Goal: Information Seeking & Learning: Learn about a topic

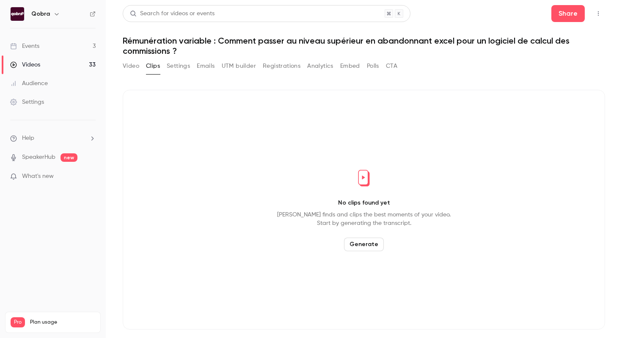
click at [98, 43] on link "Events 3" at bounding box center [53, 46] width 106 height 19
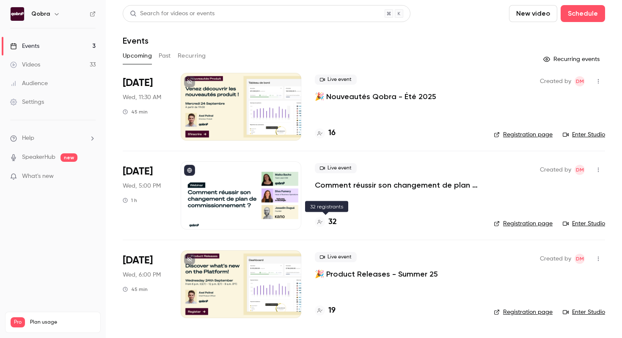
click at [334, 220] on h4 "32" at bounding box center [332, 221] width 8 height 11
